Goal: Transaction & Acquisition: Book appointment/travel/reservation

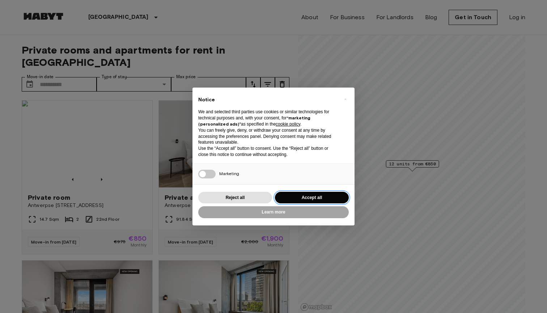
click at [307, 195] on button "Accept all" at bounding box center [312, 198] width 74 height 12
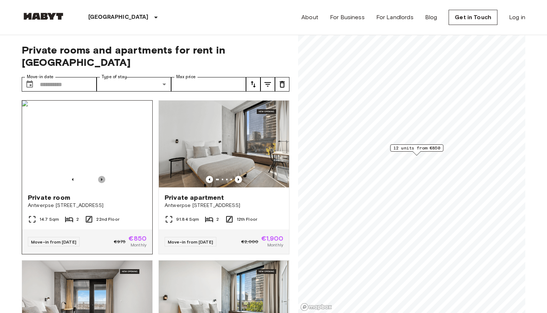
click at [102, 176] on icon "Previous image" at bounding box center [101, 179] width 7 height 7
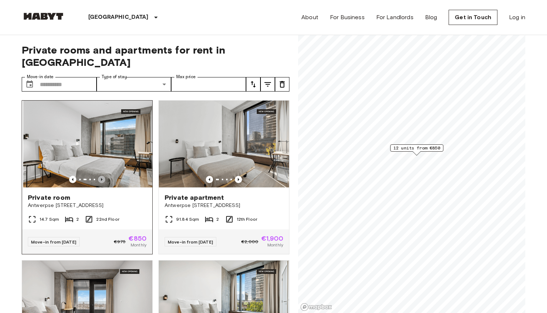
click at [102, 176] on icon "Previous image" at bounding box center [101, 179] width 7 height 7
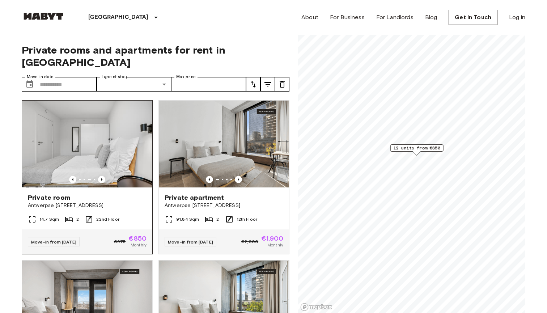
click at [94, 193] on div "Private room" at bounding box center [87, 197] width 119 height 9
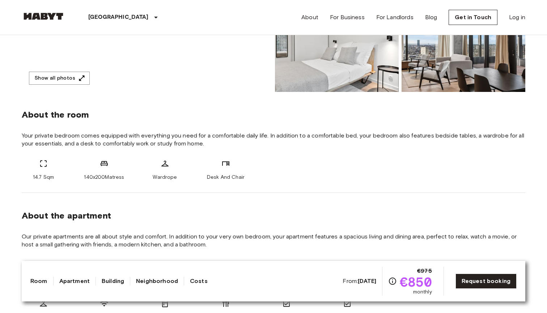
scroll to position [198, 0]
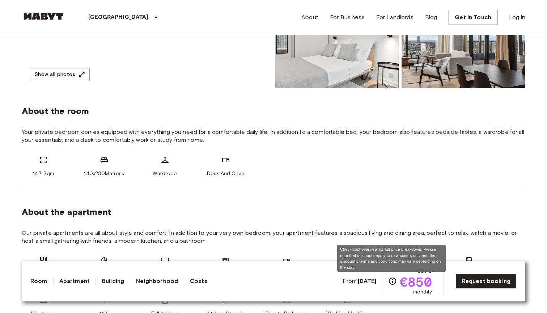
click at [394, 281] on icon "Check cost overview for full price breakdown. Please note that discounts apply …" at bounding box center [392, 281] width 9 height 9
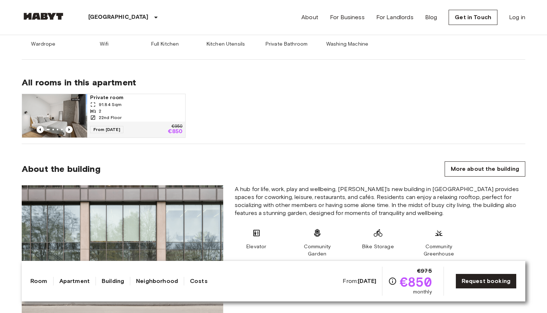
scroll to position [486, 0]
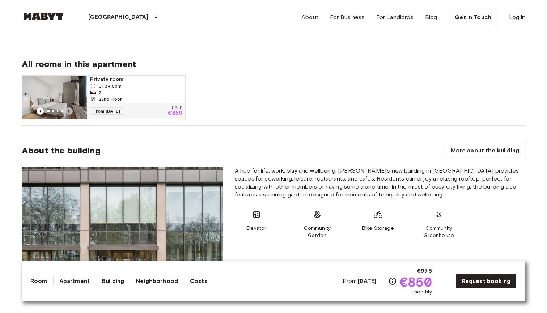
click at [69, 112] on icon "Previous image" at bounding box center [68, 110] width 7 height 7
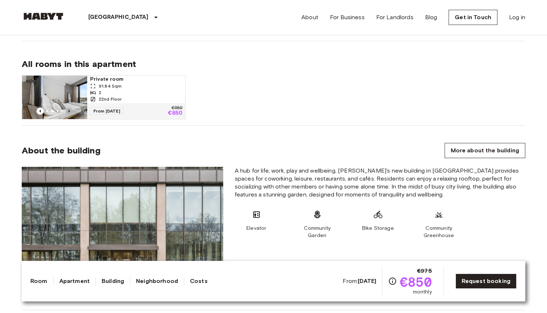
click at [69, 112] on icon "Previous image" at bounding box center [68, 110] width 7 height 7
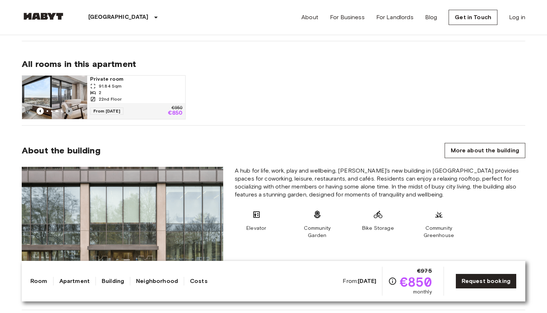
click at [69, 112] on icon "Previous image" at bounding box center [68, 110] width 7 height 7
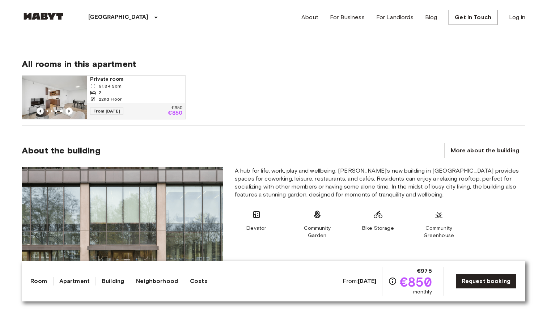
click at [38, 111] on icon "Previous image" at bounding box center [40, 110] width 7 height 7
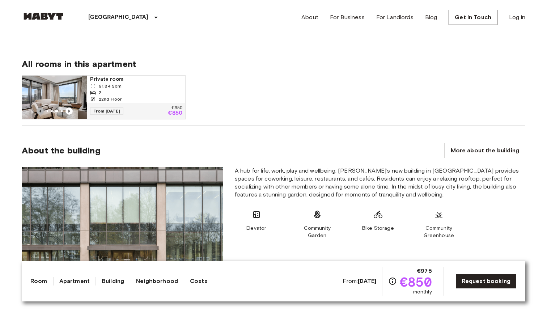
click at [38, 111] on icon "Previous image" at bounding box center [40, 110] width 7 height 7
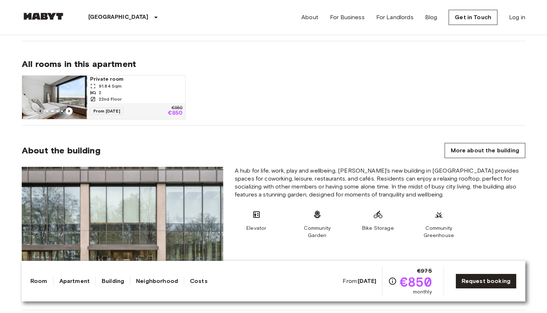
click at [38, 111] on icon "Previous image" at bounding box center [40, 110] width 7 height 7
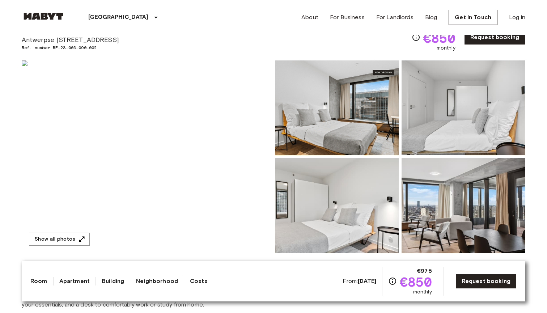
scroll to position [36, 0]
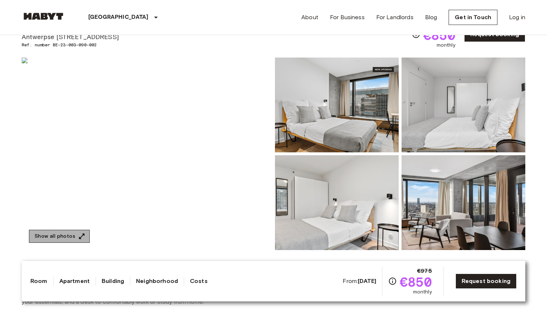
click at [60, 236] on button "Show all photos" at bounding box center [59, 236] width 61 height 13
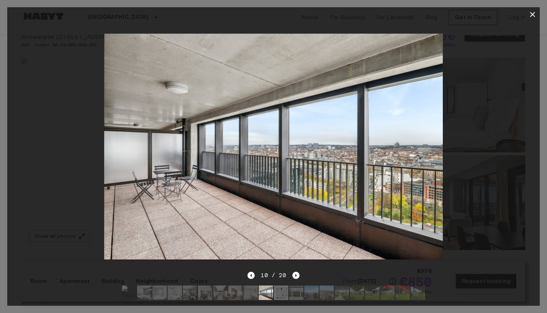
click at [513, 118] on div at bounding box center [273, 146] width 532 height 249
click at [530, 13] on icon "button" at bounding box center [532, 14] width 9 height 9
